Goal: Task Accomplishment & Management: Complete application form

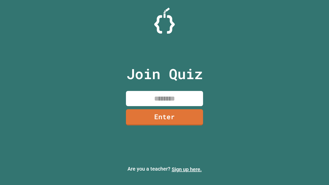
click at [187, 169] on link "Sign up here." at bounding box center [187, 169] width 30 height 6
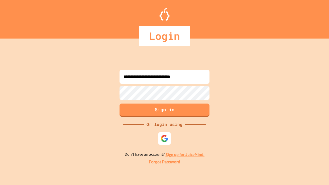
type input "**********"
